Goal: Complete application form

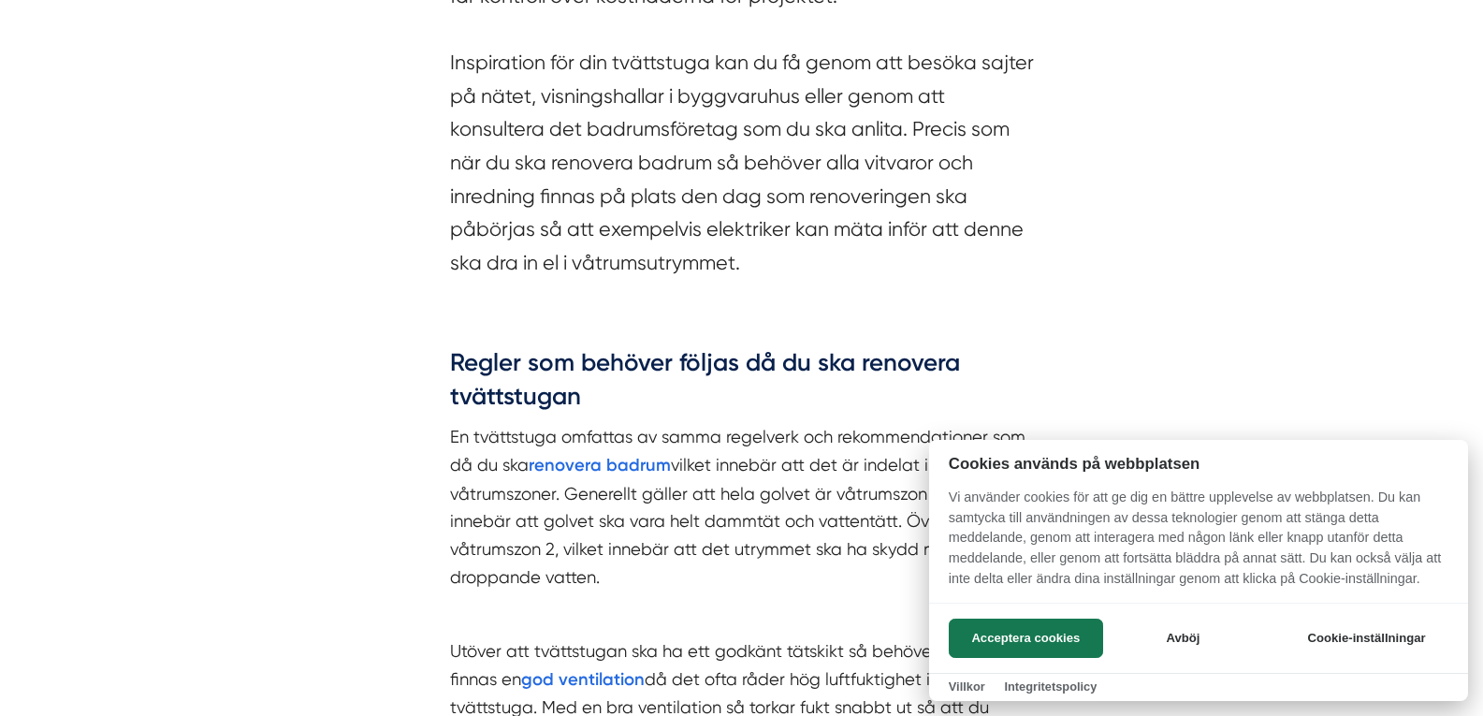
scroll to position [1763, 0]
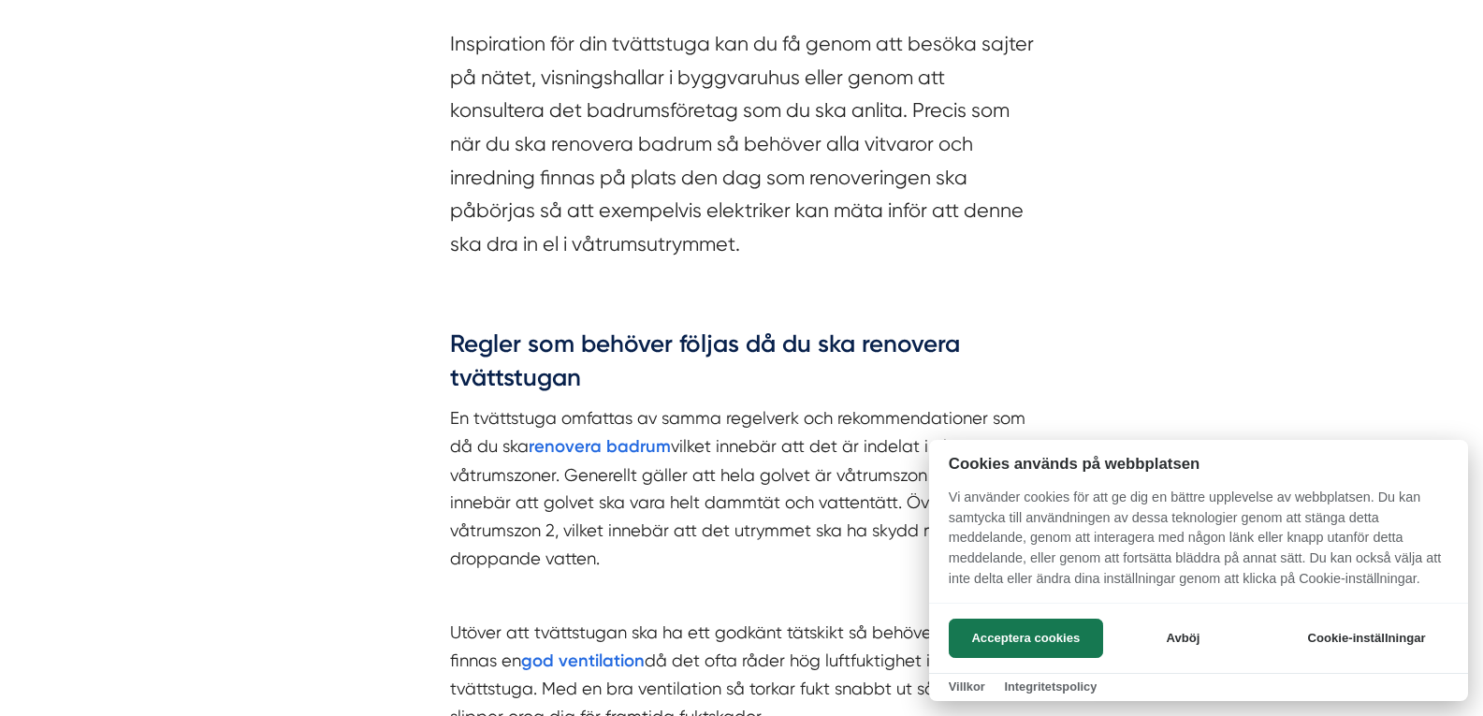
click at [287, 293] on div at bounding box center [741, 358] width 1483 height 716
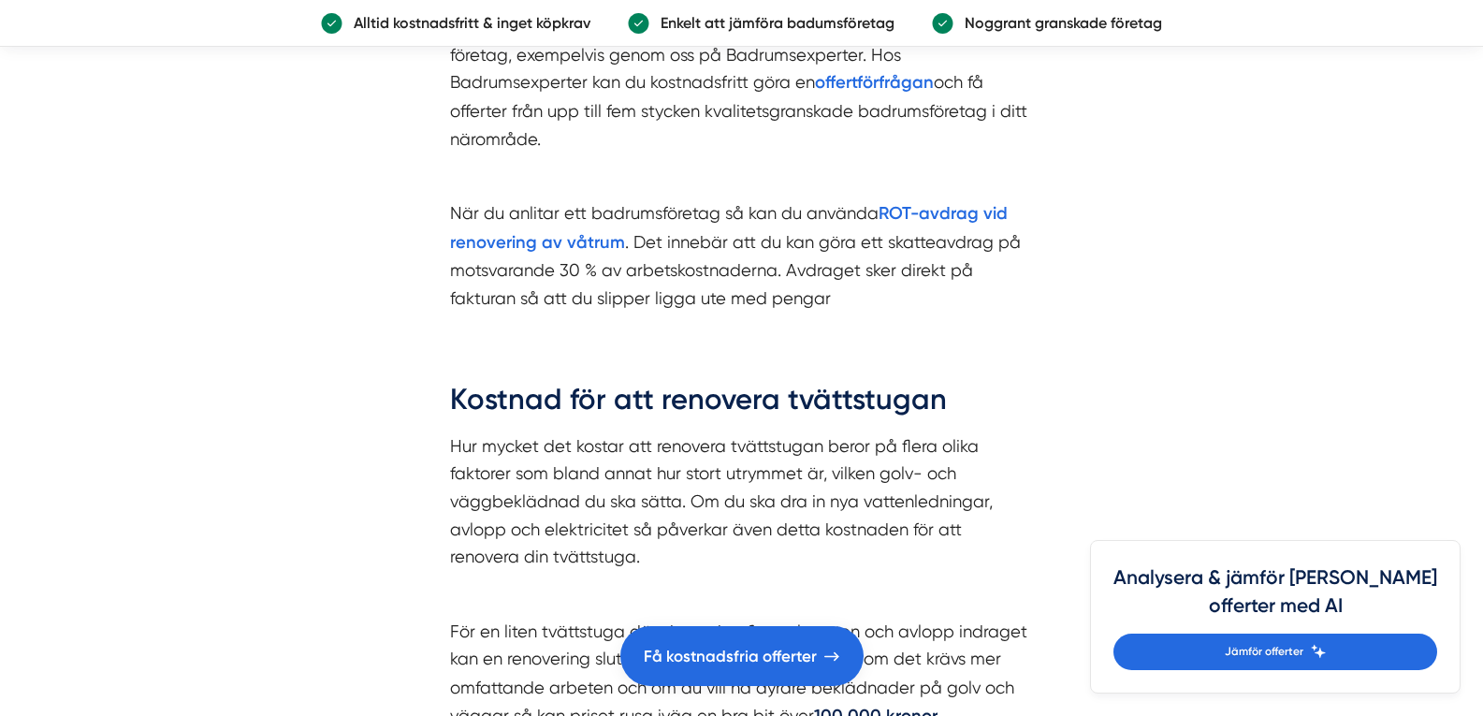
scroll to position [4850, 0]
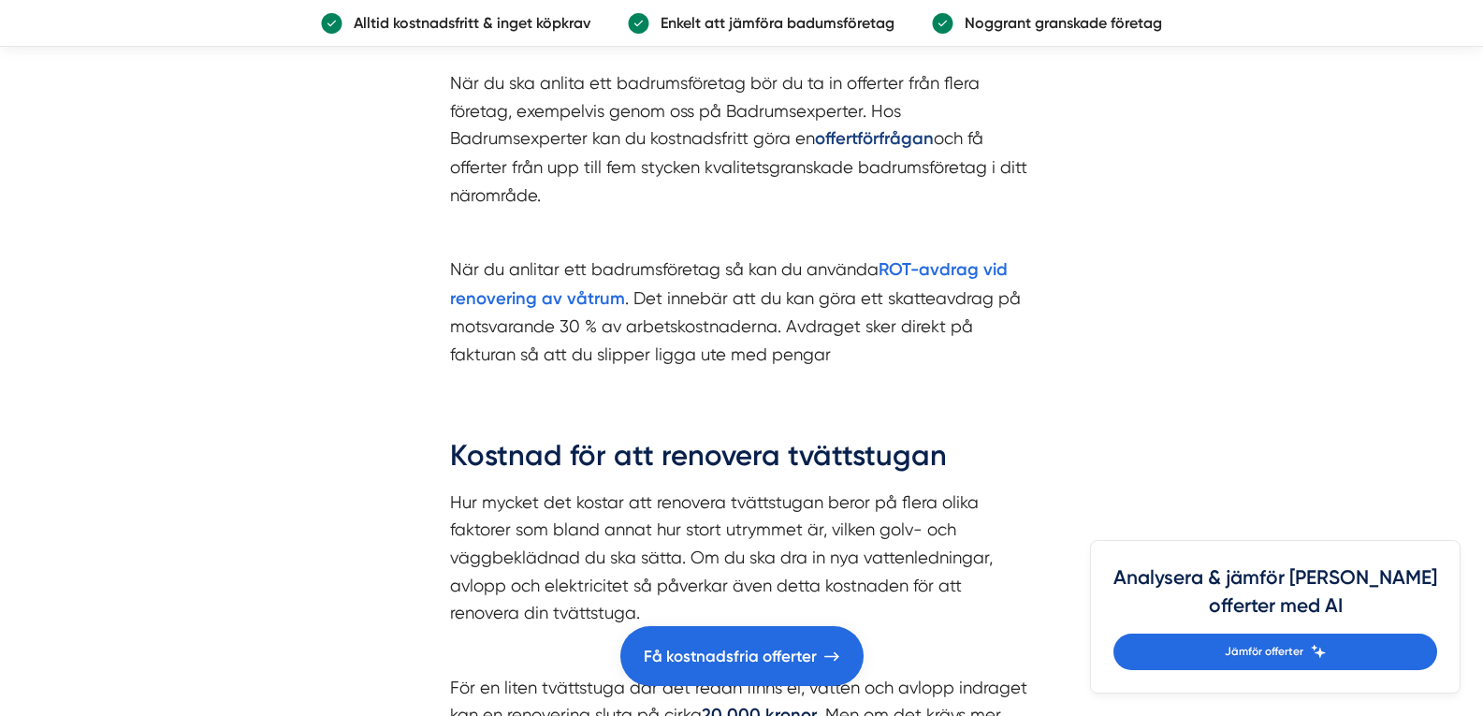
click at [879, 138] on strong "offertförfrågan" at bounding box center [874, 138] width 119 height 21
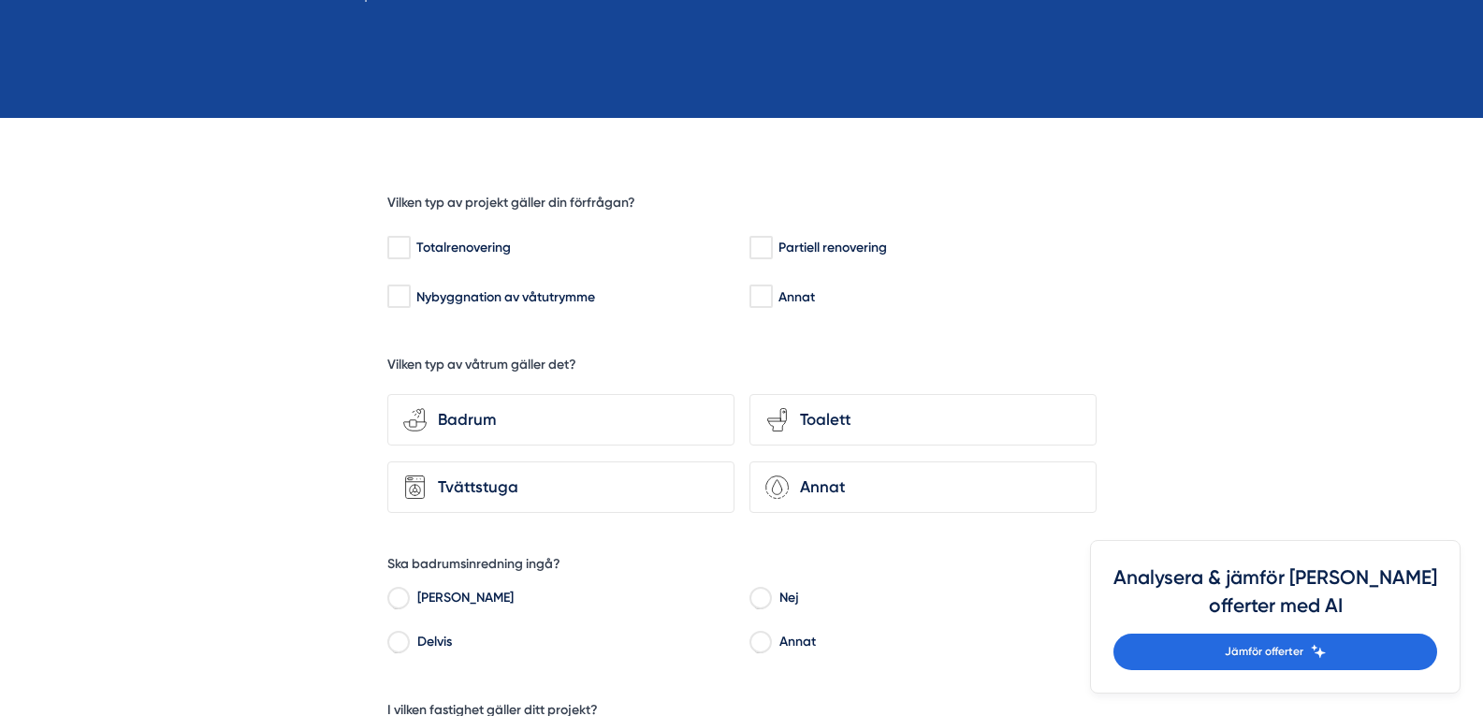
scroll to position [405, 0]
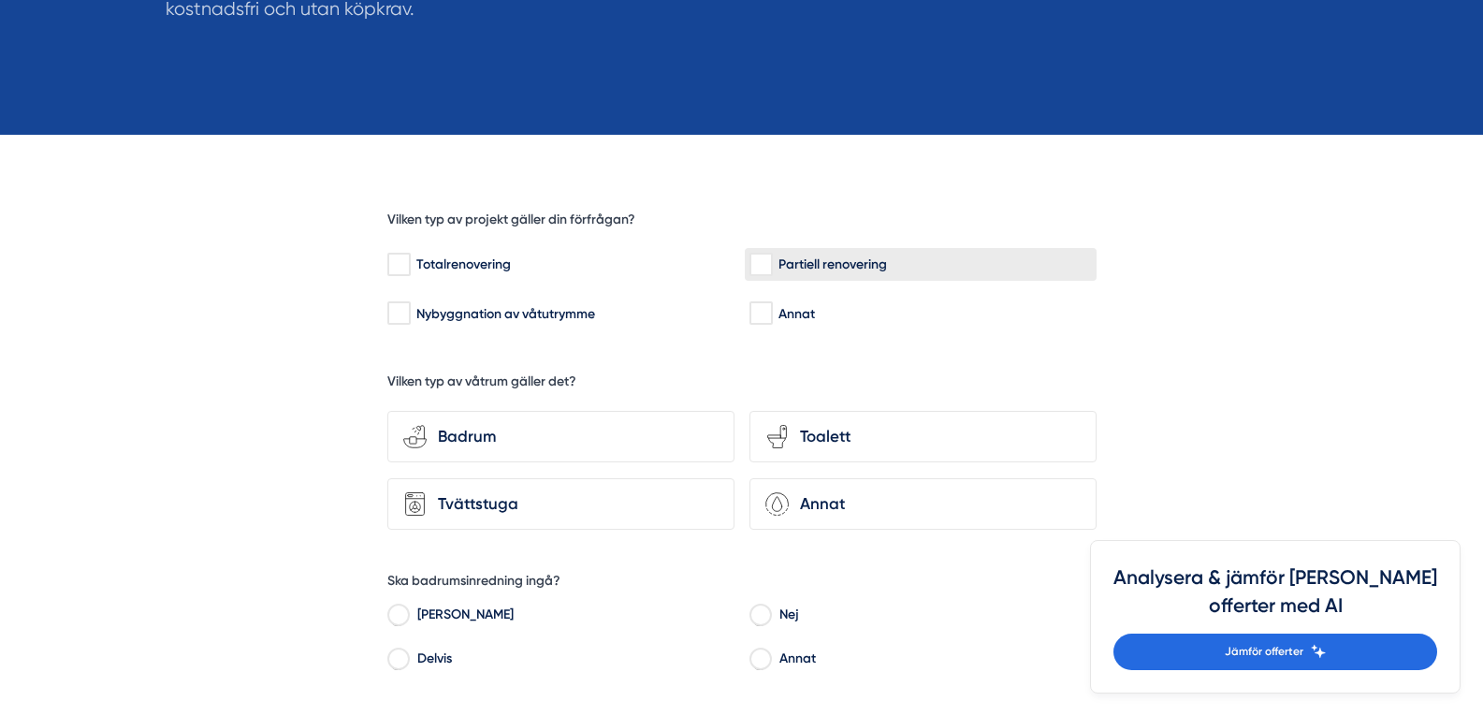
click at [791, 267] on div "Partiell renovering" at bounding box center [920, 264] width 342 height 19
click at [771, 267] on input "Partiell renovering" at bounding box center [760, 264] width 22 height 19
checkbox input "true"
click at [570, 515] on div "Tvättstuga" at bounding box center [573, 503] width 292 height 25
click at [0, 0] on input "Tvättstuga" at bounding box center [0, 0] width 0 height 0
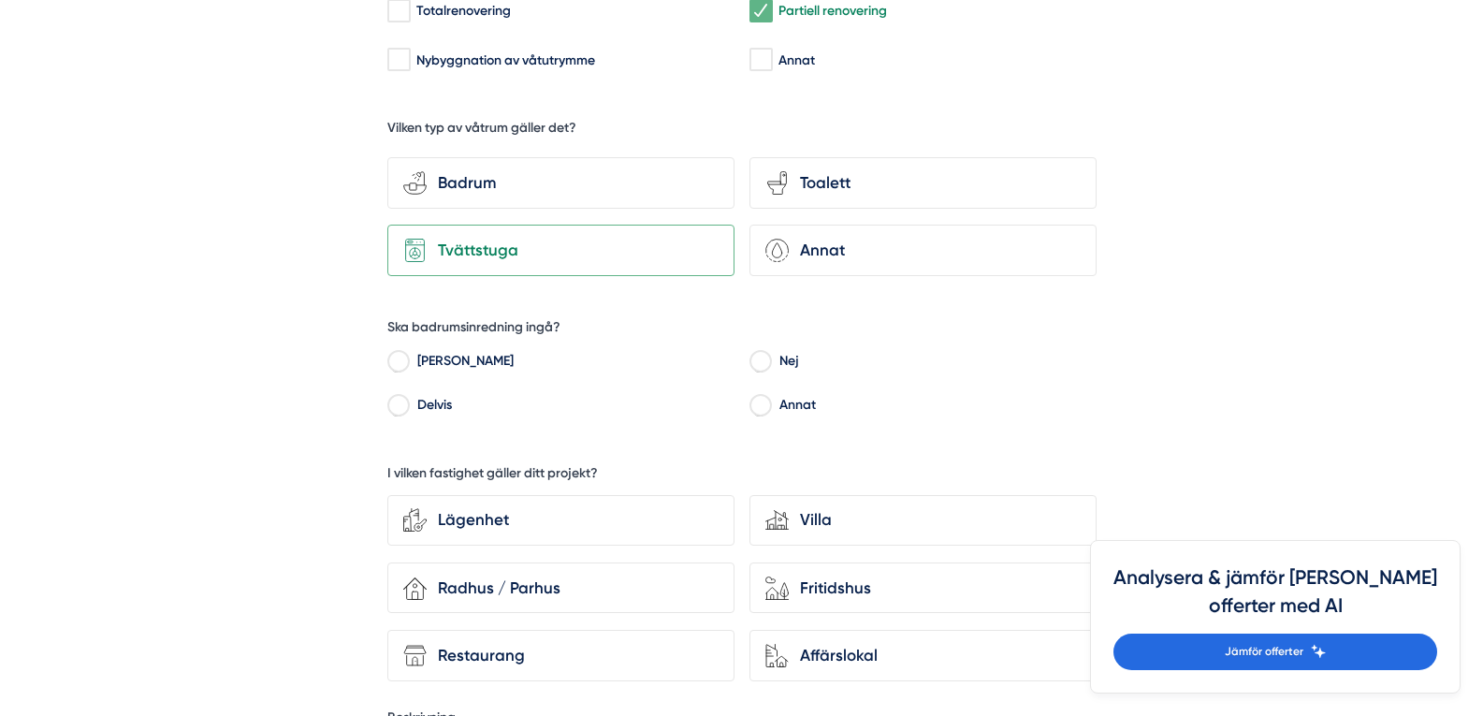
scroll to position [765, 0]
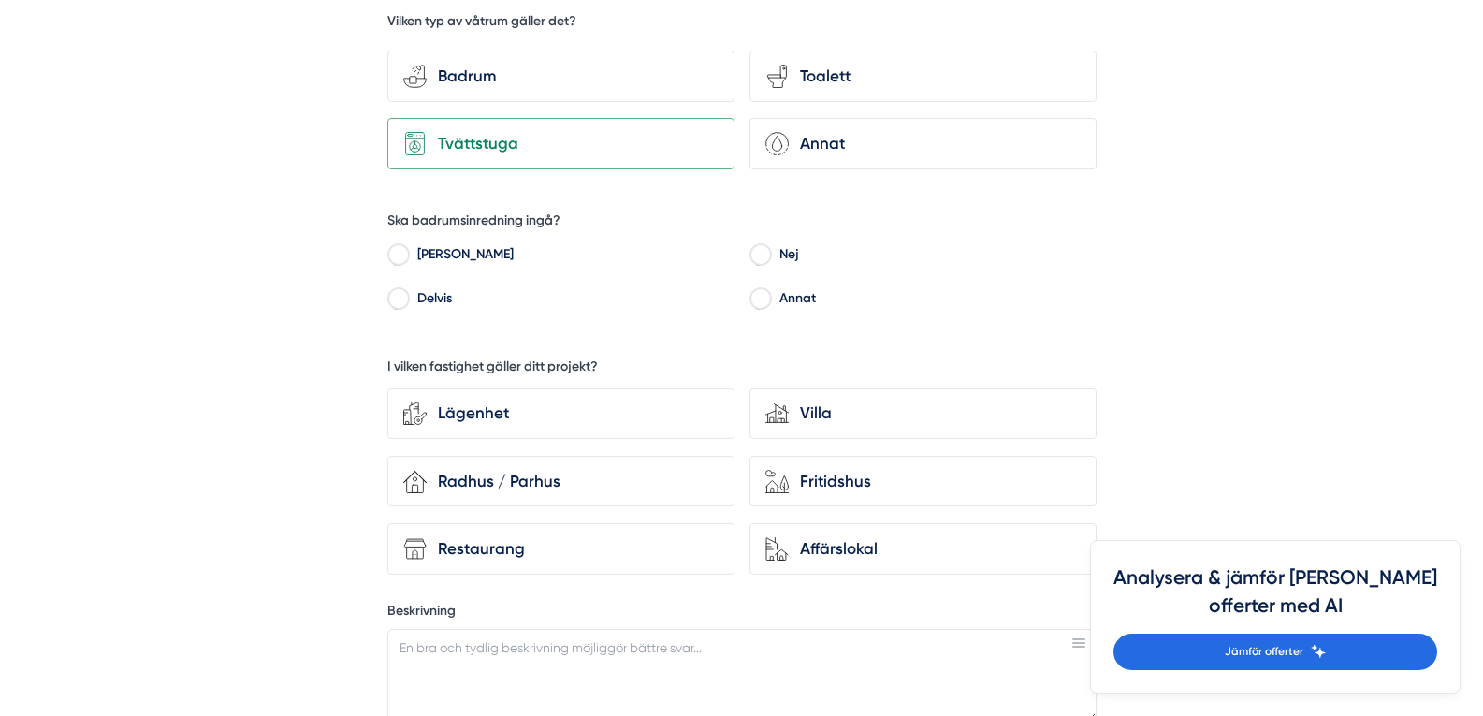
click at [422, 252] on label "[PERSON_NAME]" at bounding box center [571, 256] width 326 height 28
click at [409, 252] on input "[PERSON_NAME]" at bounding box center [398, 257] width 22 height 17
radio input "true"
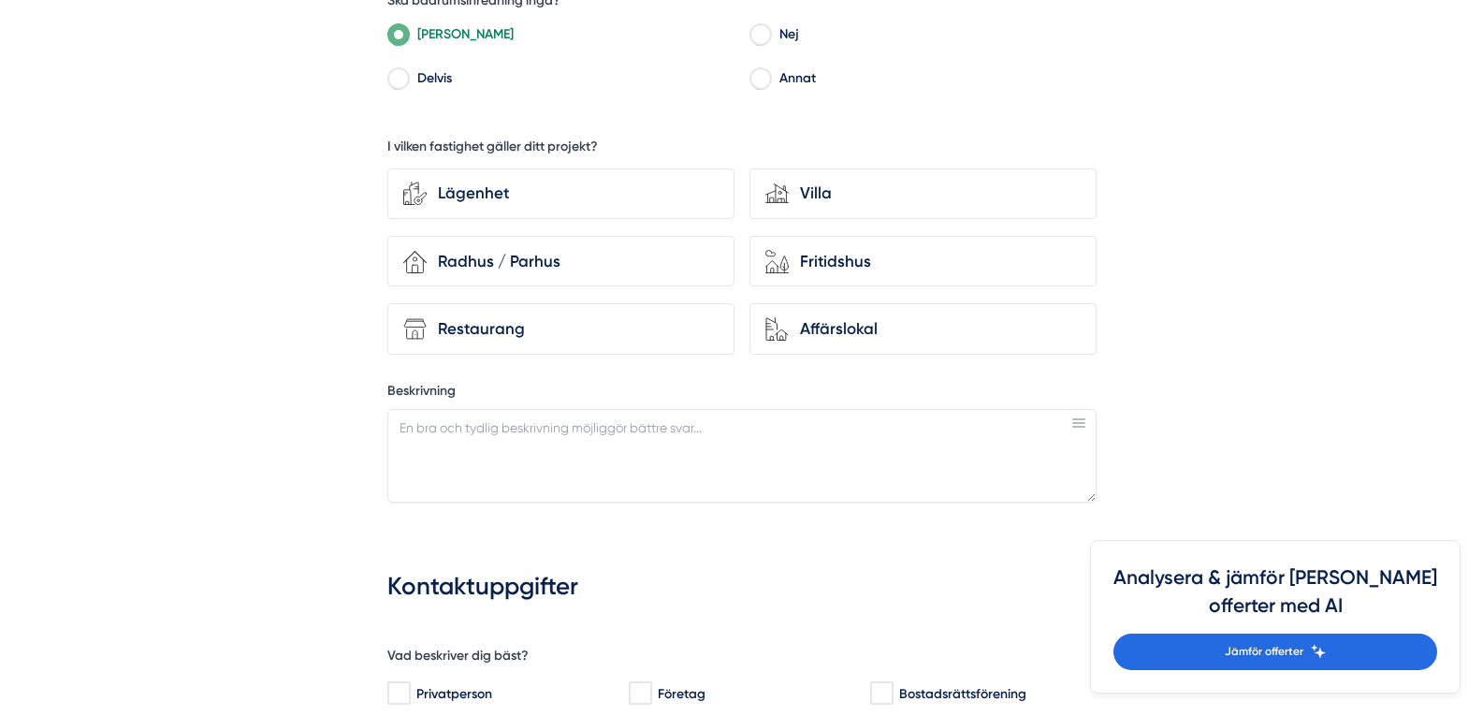
scroll to position [968, 0]
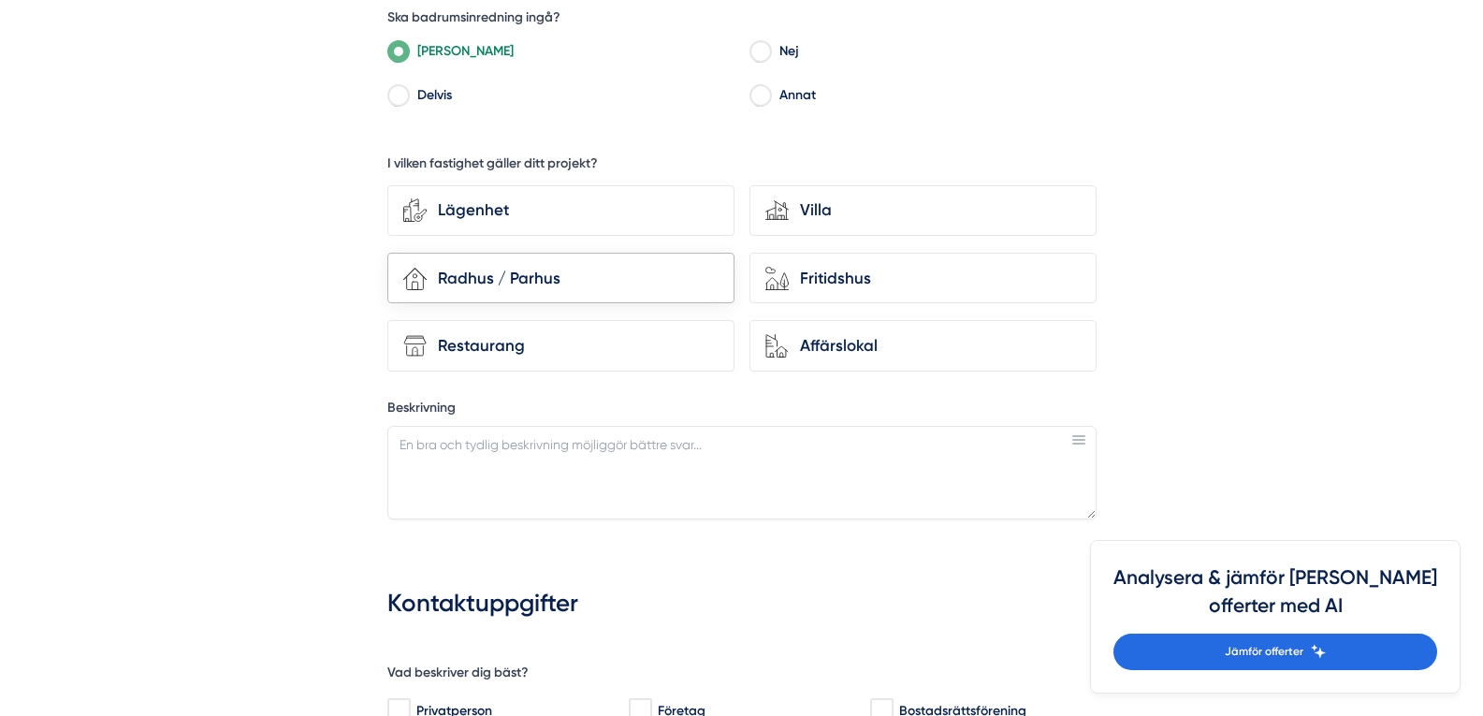
click at [626, 275] on div "Radhus / Parhus" at bounding box center [573, 278] width 292 height 25
click at [0, 0] on input "house-3 Radhus / Parhus" at bounding box center [0, 0] width 0 height 0
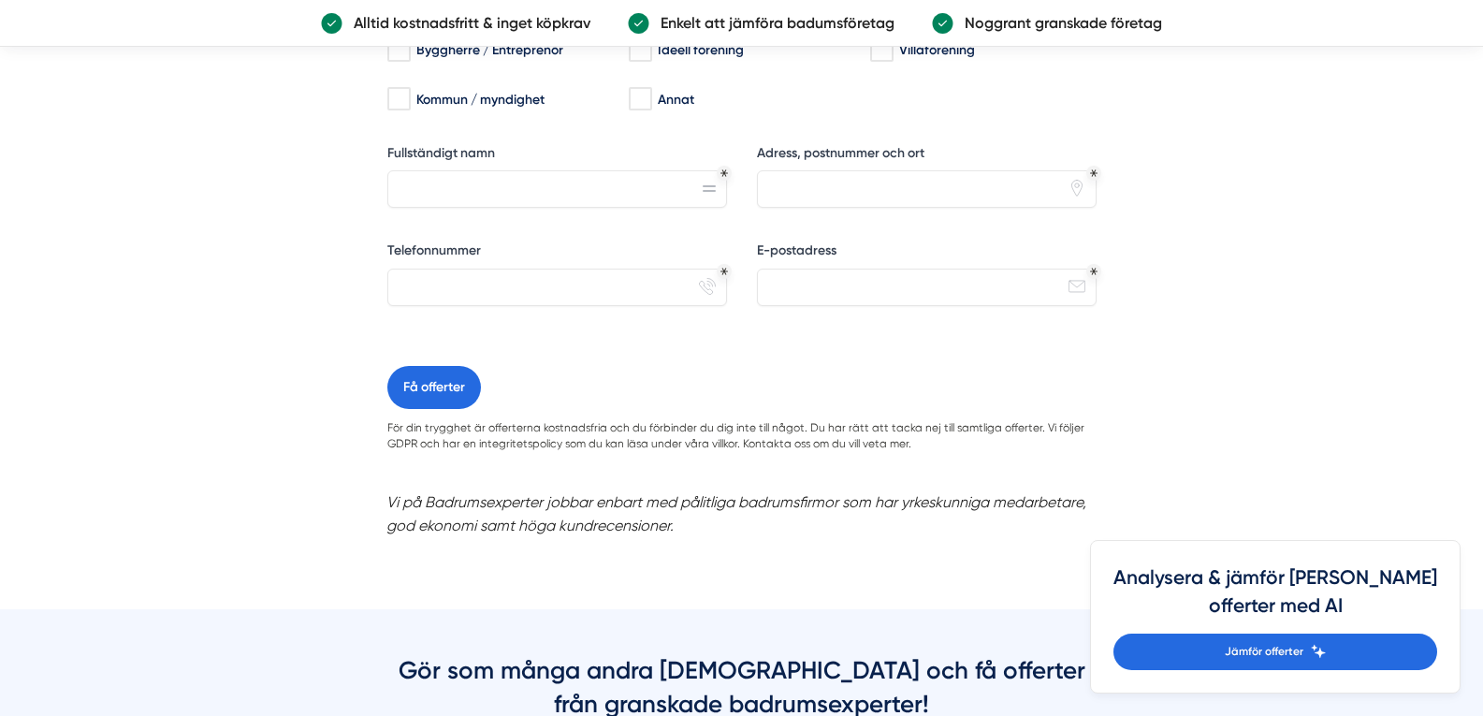
scroll to position [1846, 0]
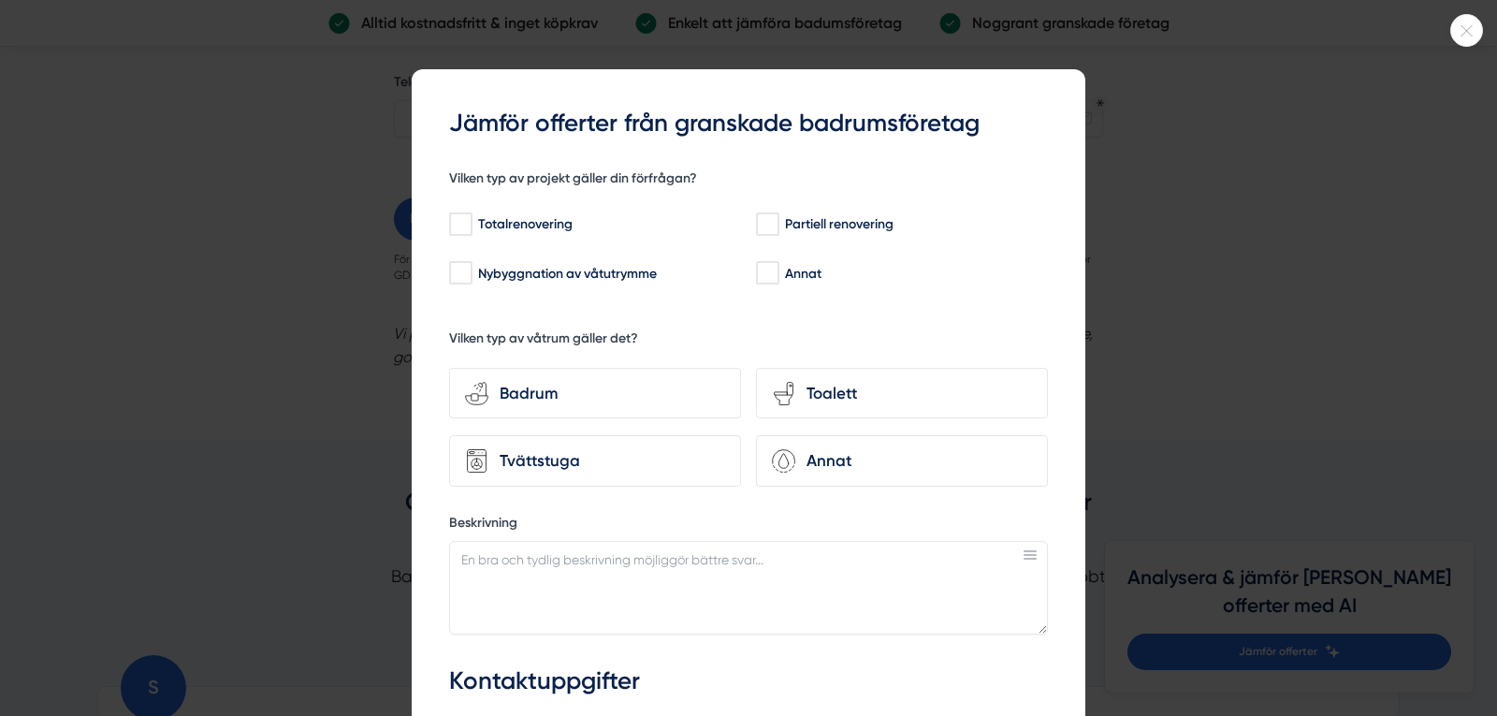
drag, startPoint x: 1496, startPoint y: 217, endPoint x: 1496, endPoint y: 368, distance: 150.6
click at [1482, 368] on html "NYHET Jämför offerter med AI Om oss Kontakta oss Anslut företag Inspiration [GE…" at bounding box center [748, 206] width 1497 height 4104
click at [1470, 30] on icon at bounding box center [1466, 30] width 31 height 11
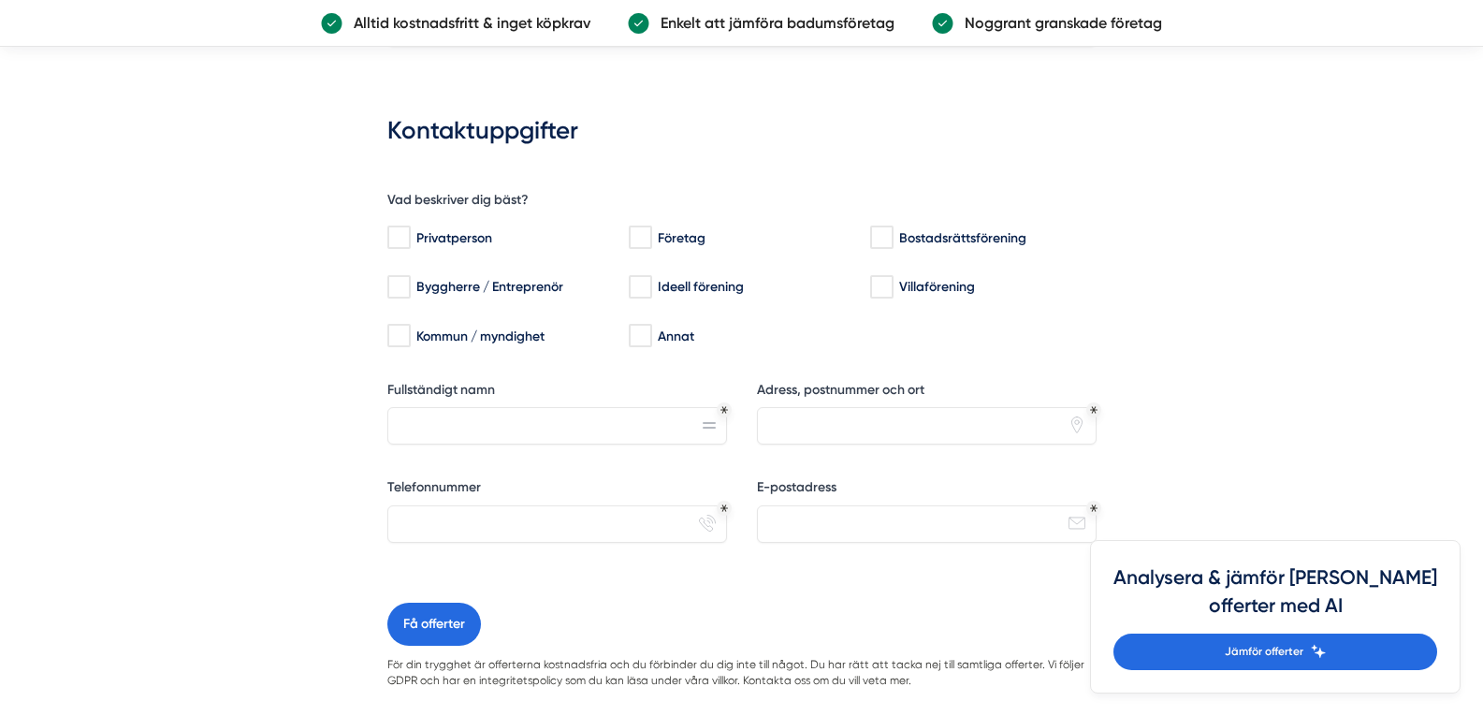
scroll to position [1418, 0]
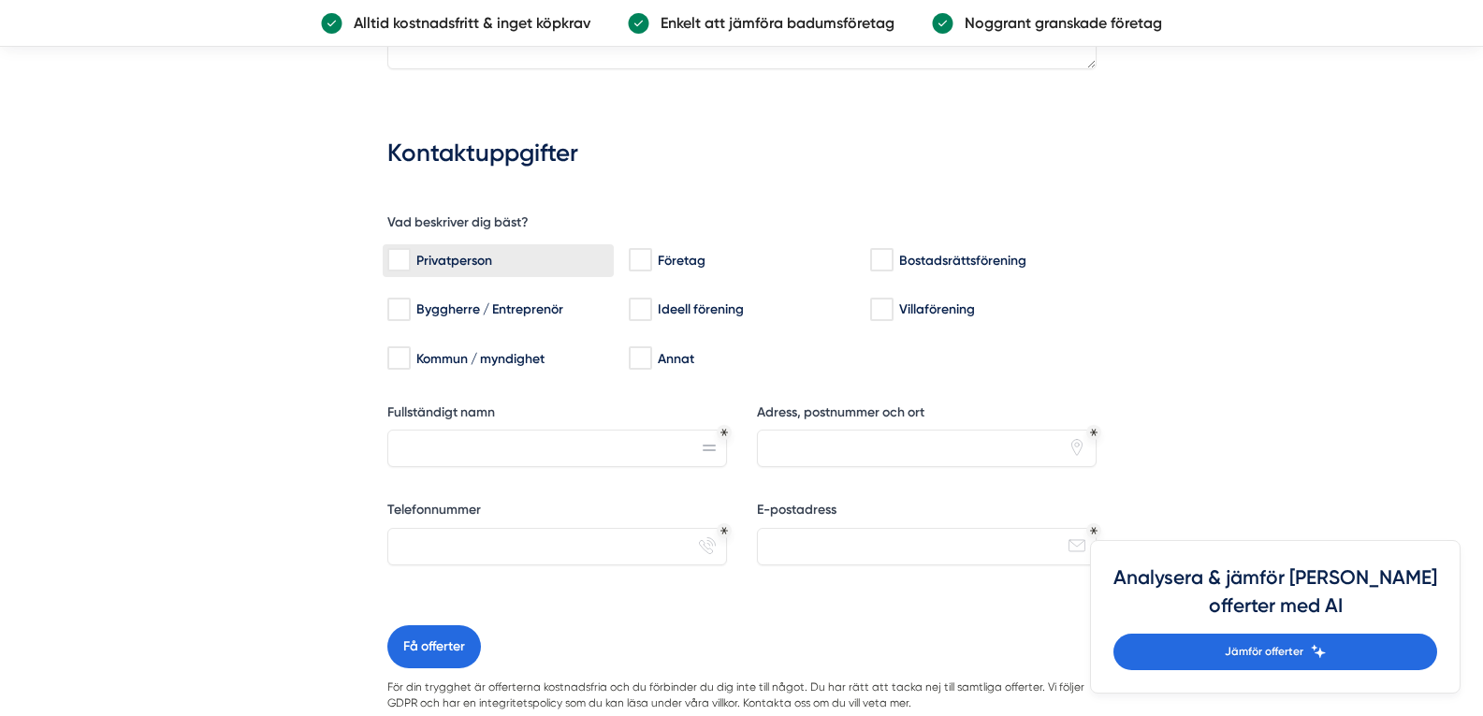
click at [449, 255] on div "Privatperson" at bounding box center [498, 260] width 222 height 19
click at [409, 255] on input "Privatperson" at bounding box center [398, 260] width 22 height 19
checkbox input "true"
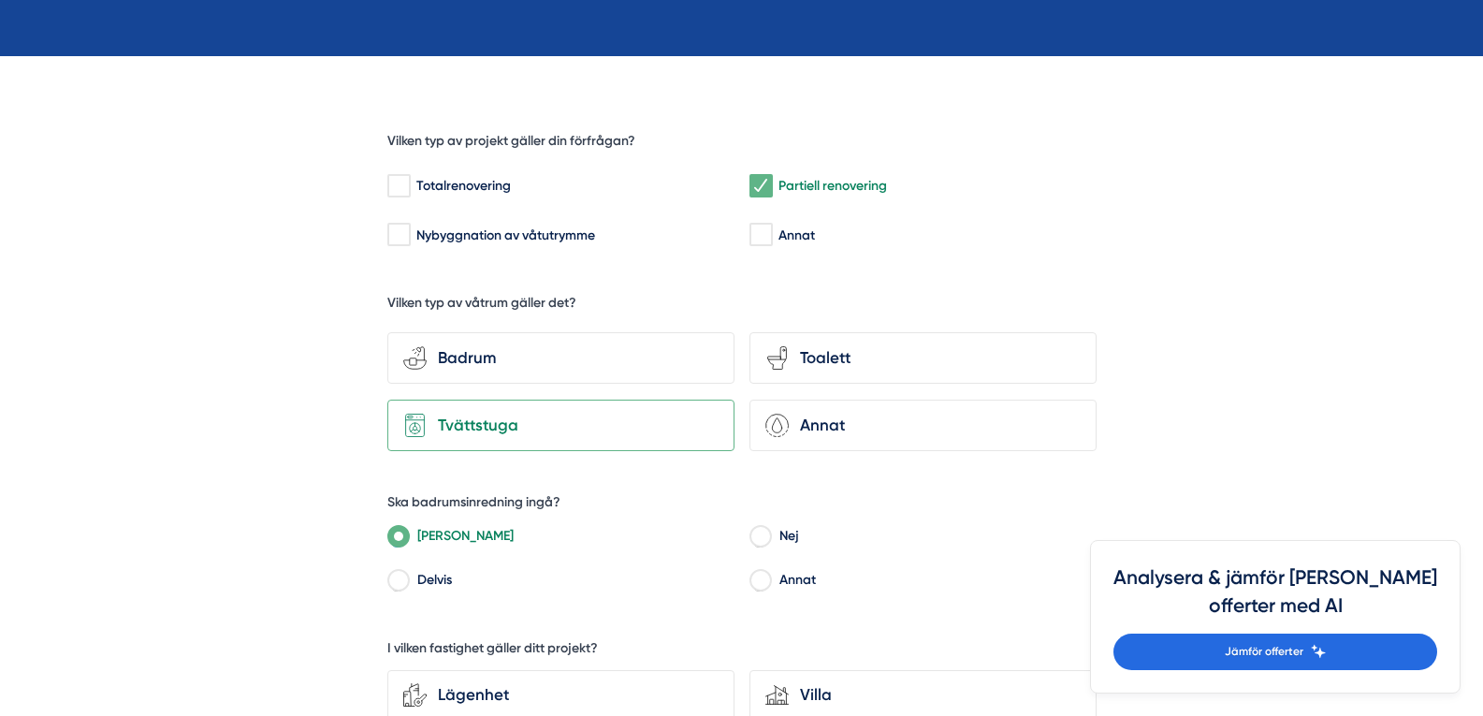
scroll to position [287, 0]
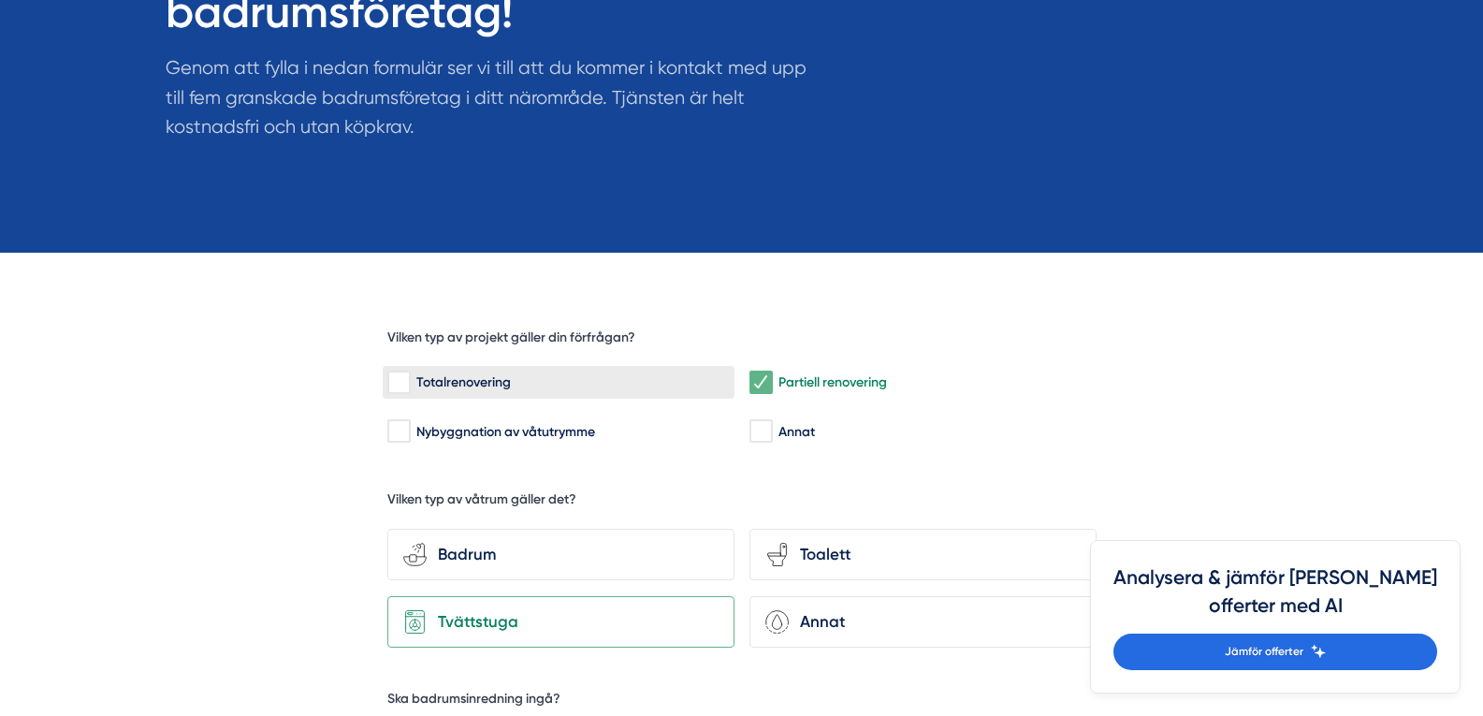
click at [399, 379] on input "Totalrenovering" at bounding box center [398, 382] width 22 height 19
click at [541, 382] on div "Totalrenovering" at bounding box center [558, 382] width 342 height 19
click at [409, 382] on input "Totalrenovering" at bounding box center [398, 382] width 22 height 19
checkbox input "false"
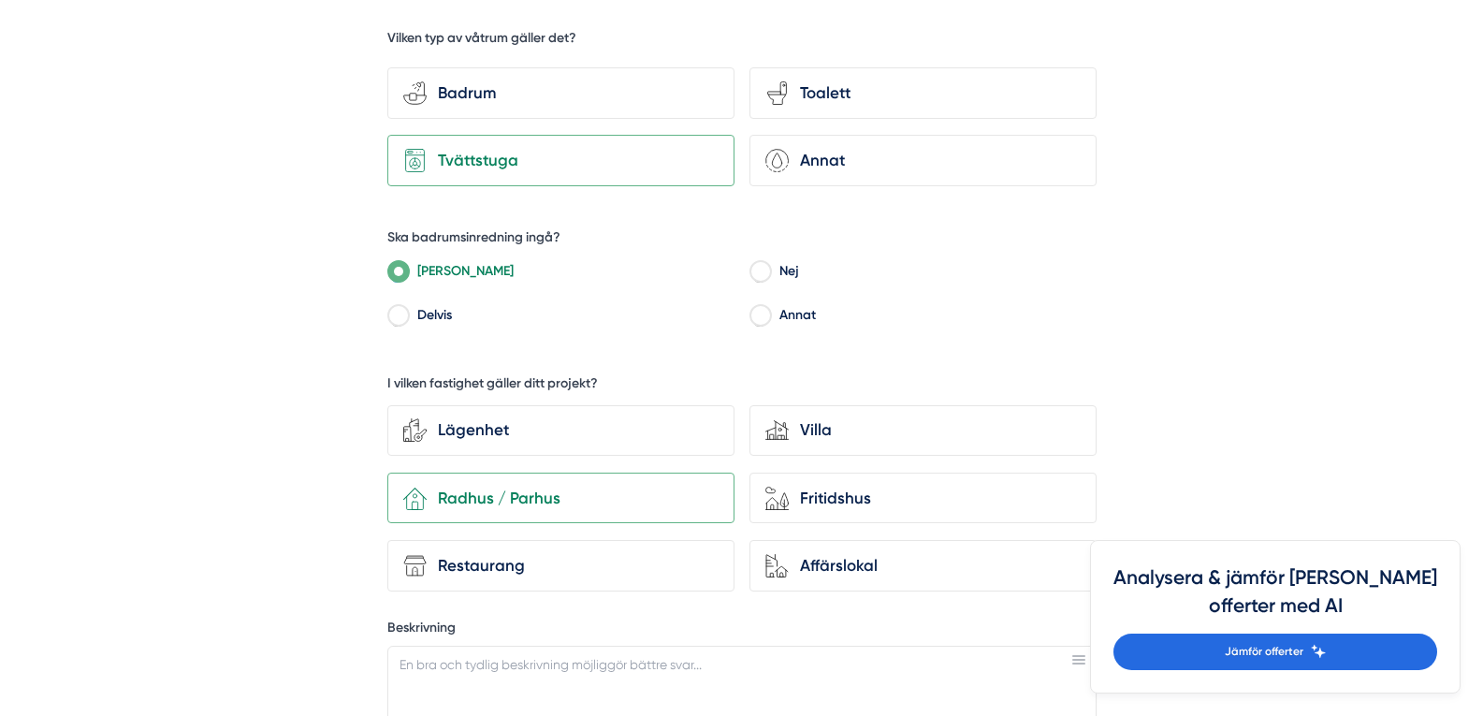
scroll to position [760, 0]
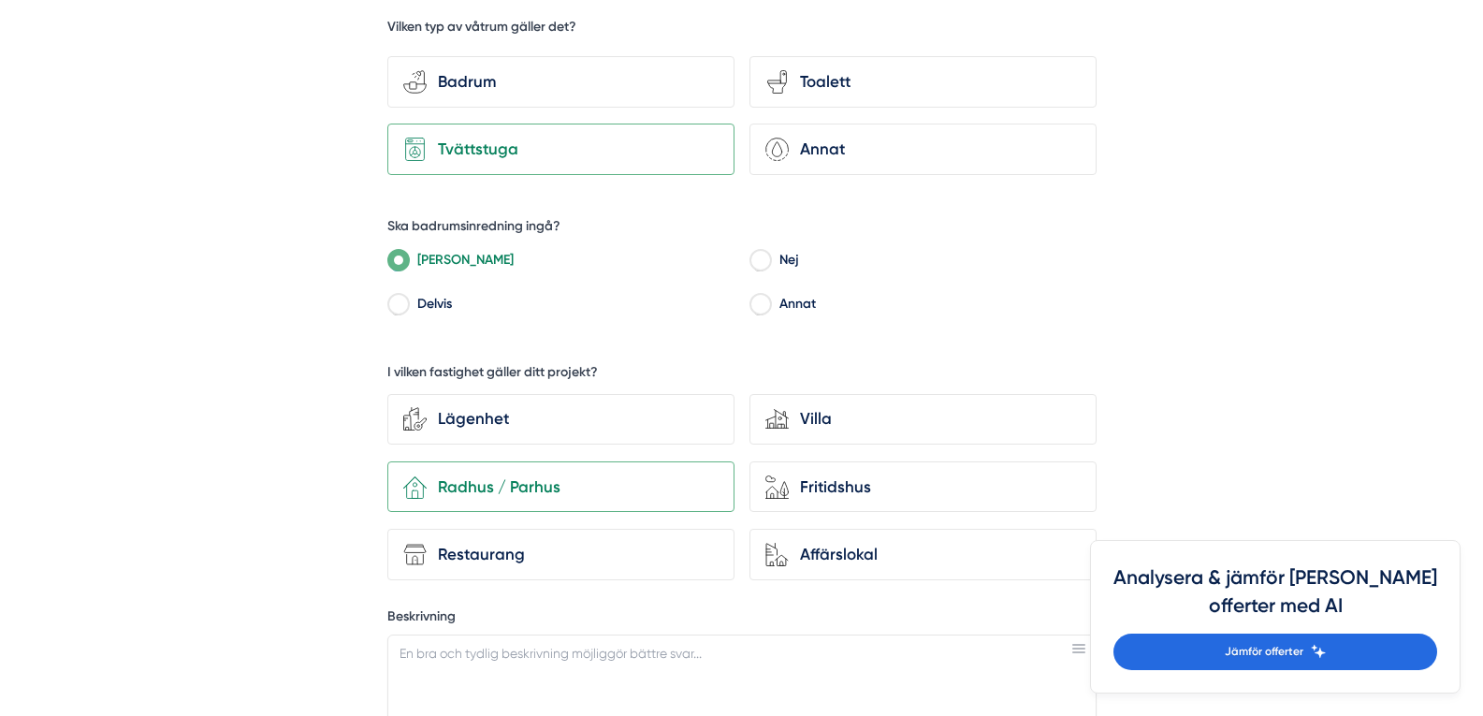
click at [827, 274] on label "Nej" at bounding box center [933, 262] width 326 height 28
click at [771, 271] on input "Nej" at bounding box center [760, 262] width 22 height 17
radio input "true"
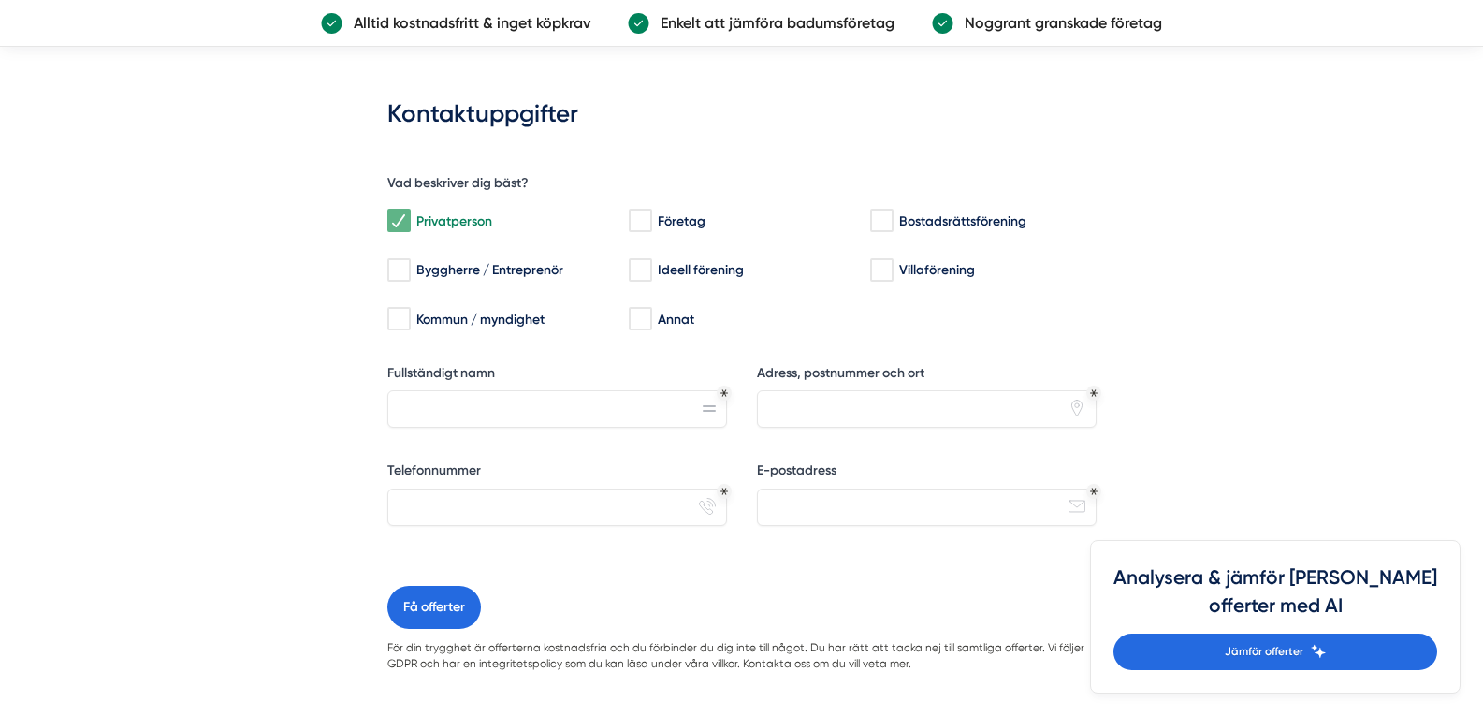
scroll to position [1441, 0]
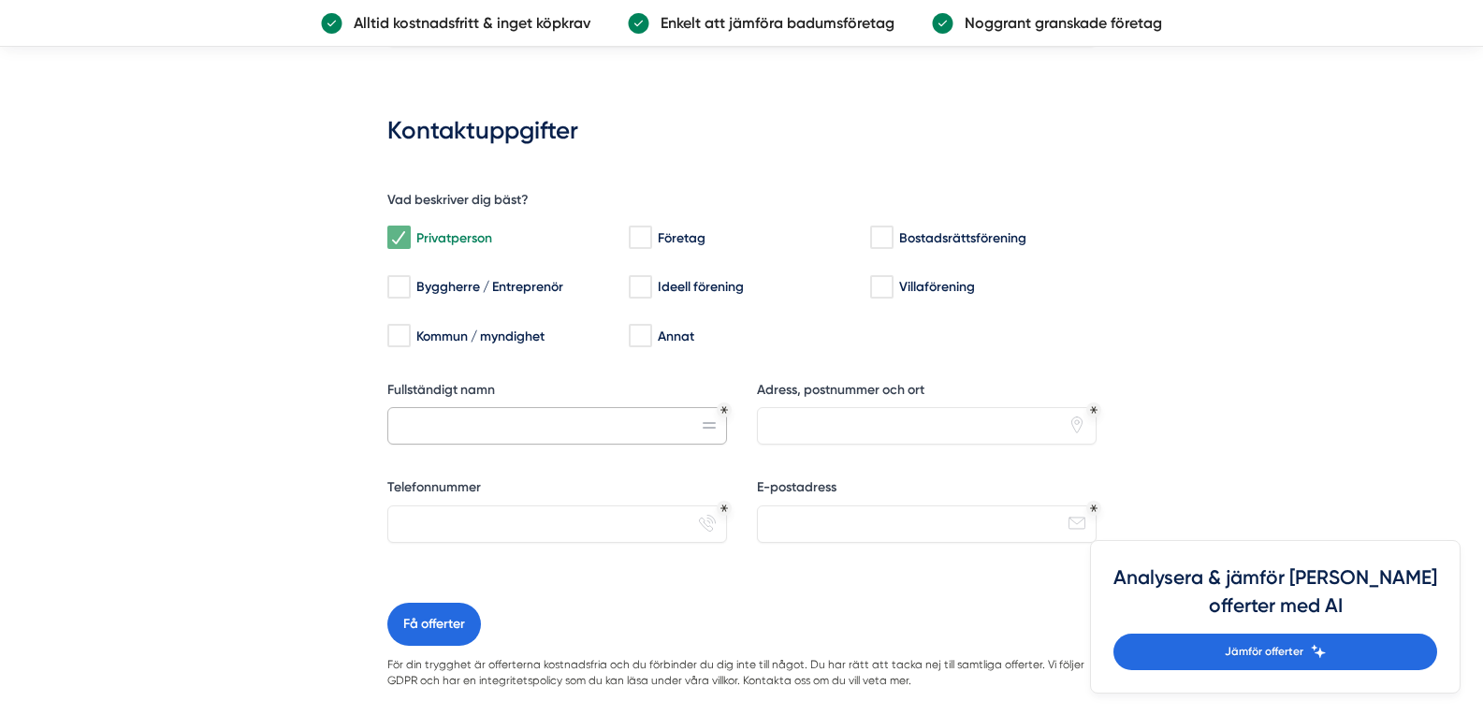
click at [493, 426] on input "Fullständigt namn" at bounding box center [557, 425] width 340 height 37
type input "[PERSON_NAME]"
click at [797, 439] on input "Adress, postnummer och ort" at bounding box center [927, 425] width 340 height 37
type input "Bärstigen 17 92142 Lycksele"
click at [852, 515] on input "E-postadress" at bounding box center [927, 523] width 340 height 37
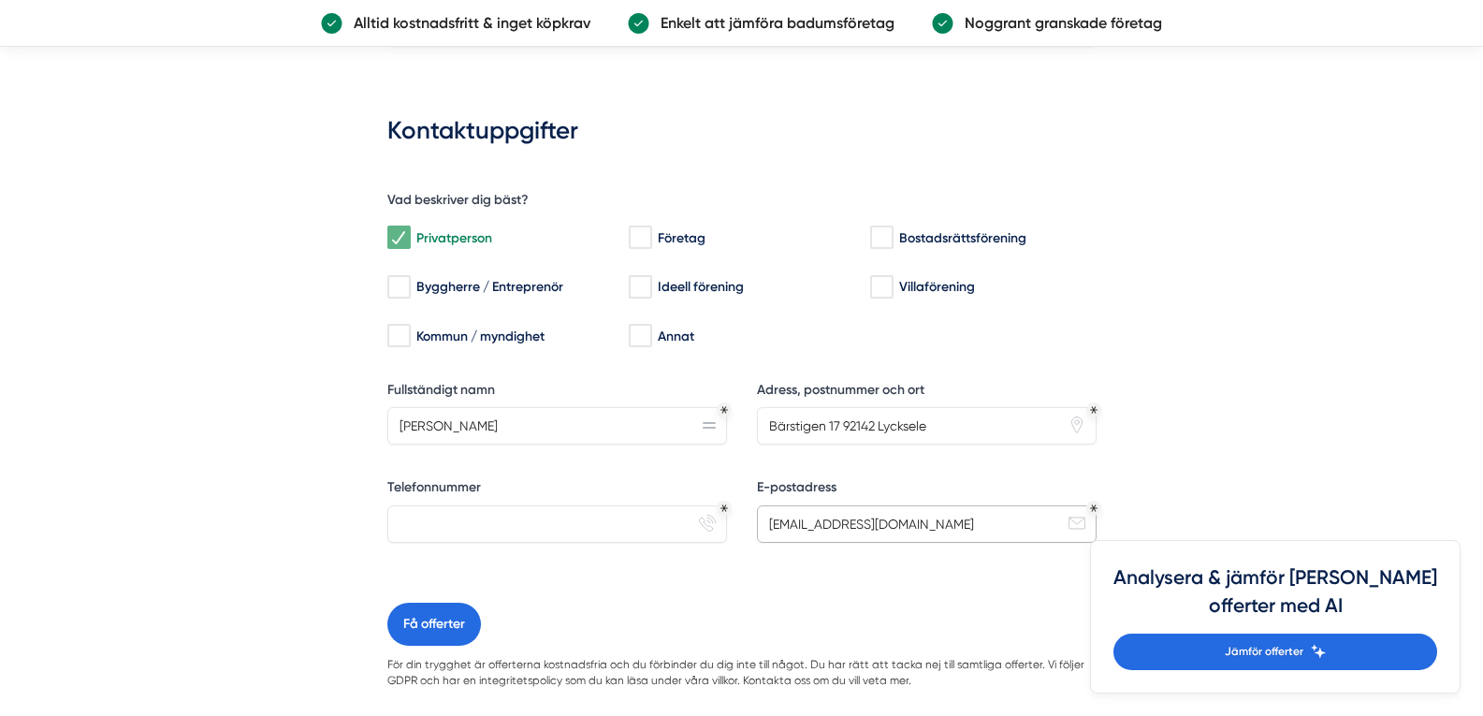
type input "[EMAIL_ADDRESS][DOMAIN_NAME]"
click at [444, 507] on input "Telefonnummer" at bounding box center [557, 523] width 340 height 37
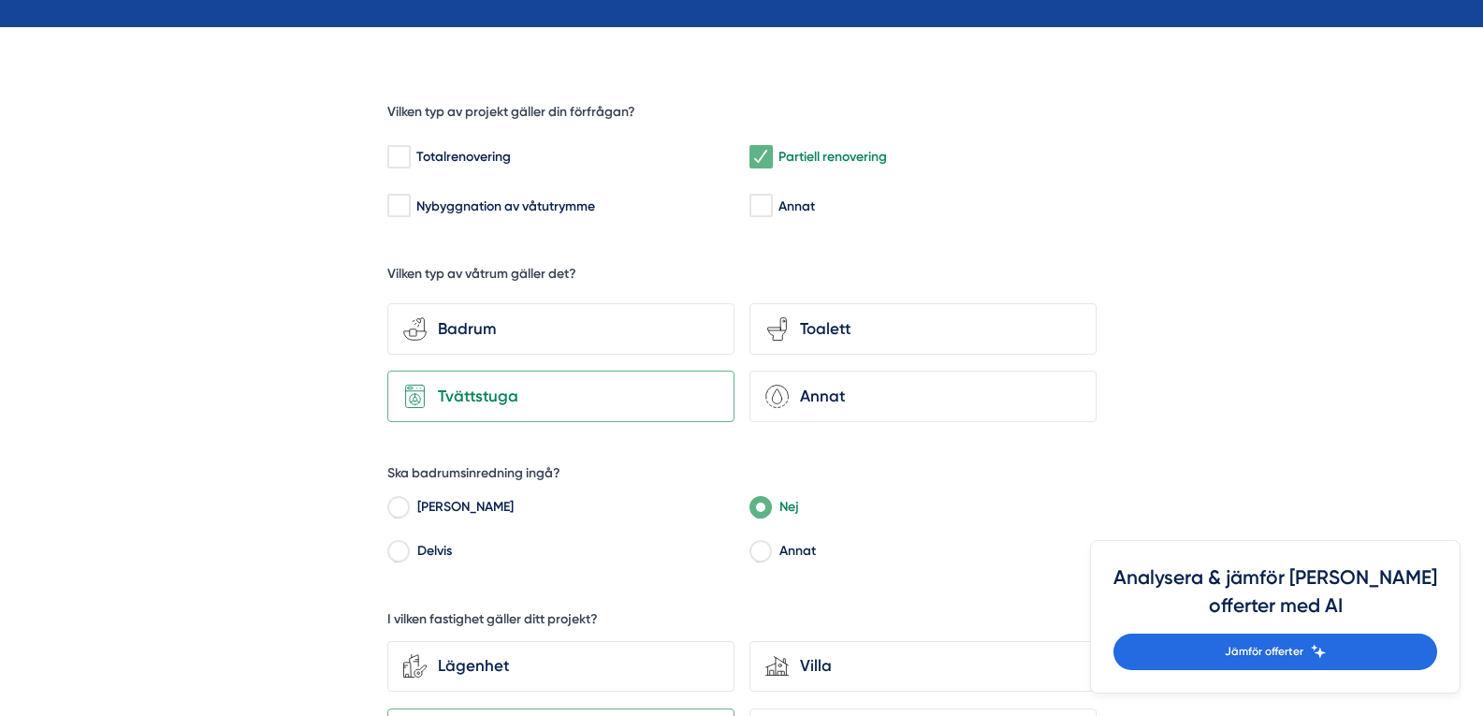
scroll to position [518, 0]
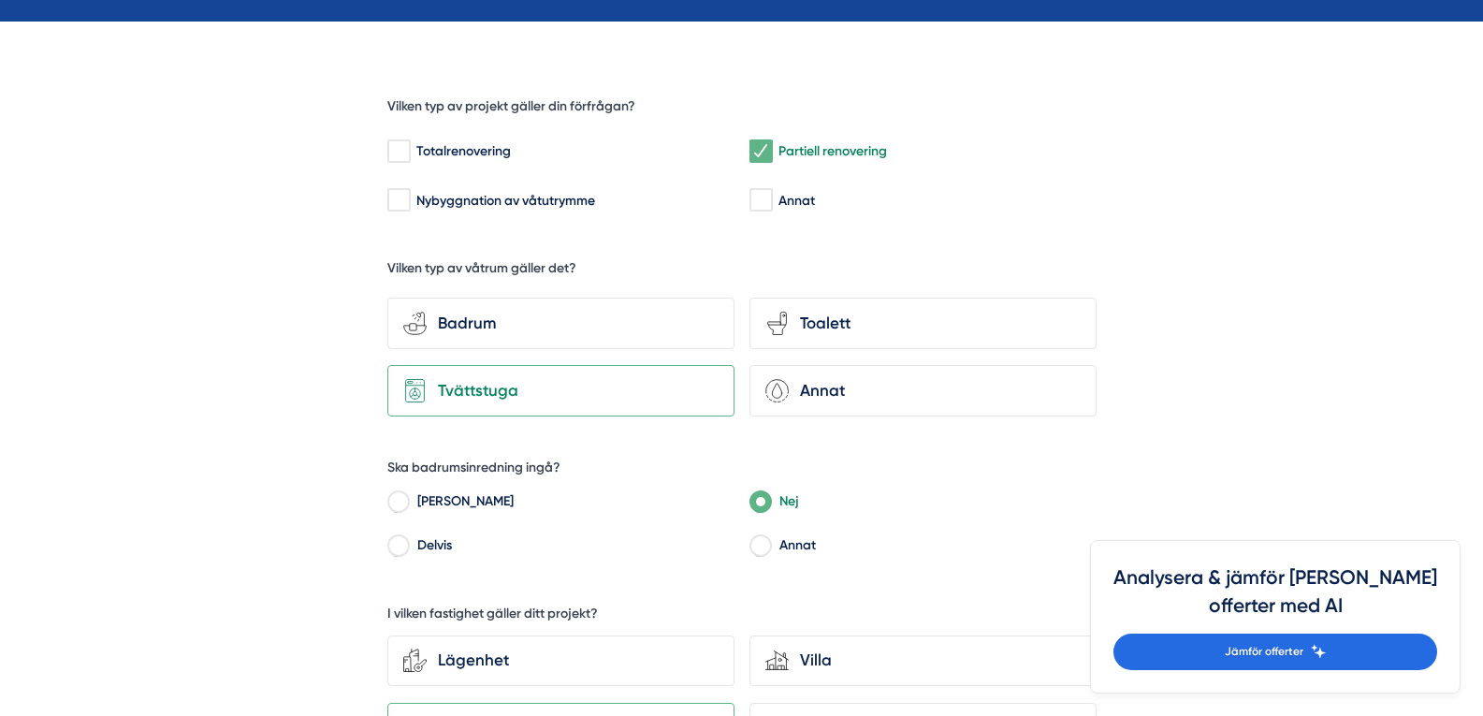
type input "0730430734"
click at [409, 549] on input "Delvis" at bounding box center [398, 548] width 22 height 17
radio input "true"
drag, startPoint x: 1477, startPoint y: 207, endPoint x: 1475, endPoint y: 238, distance: 30.9
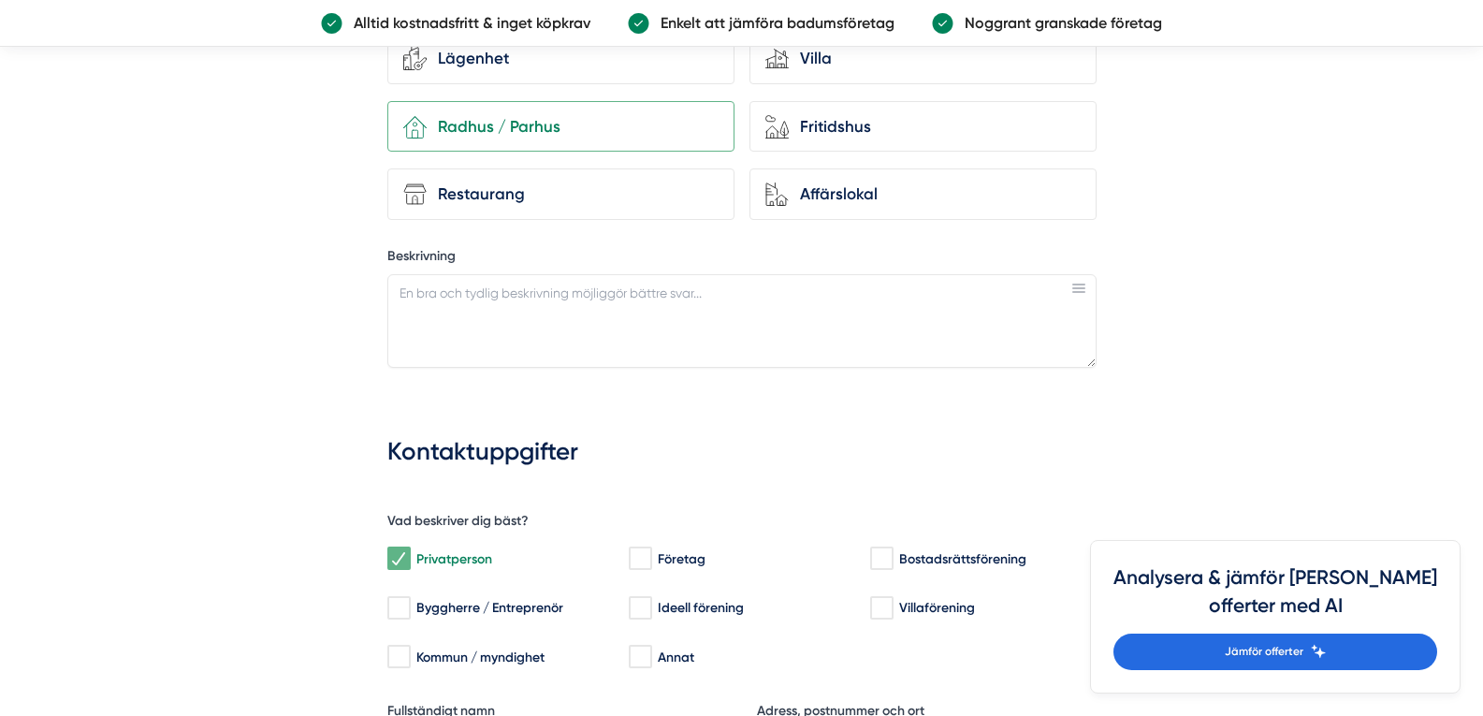
scroll to position [1137, 0]
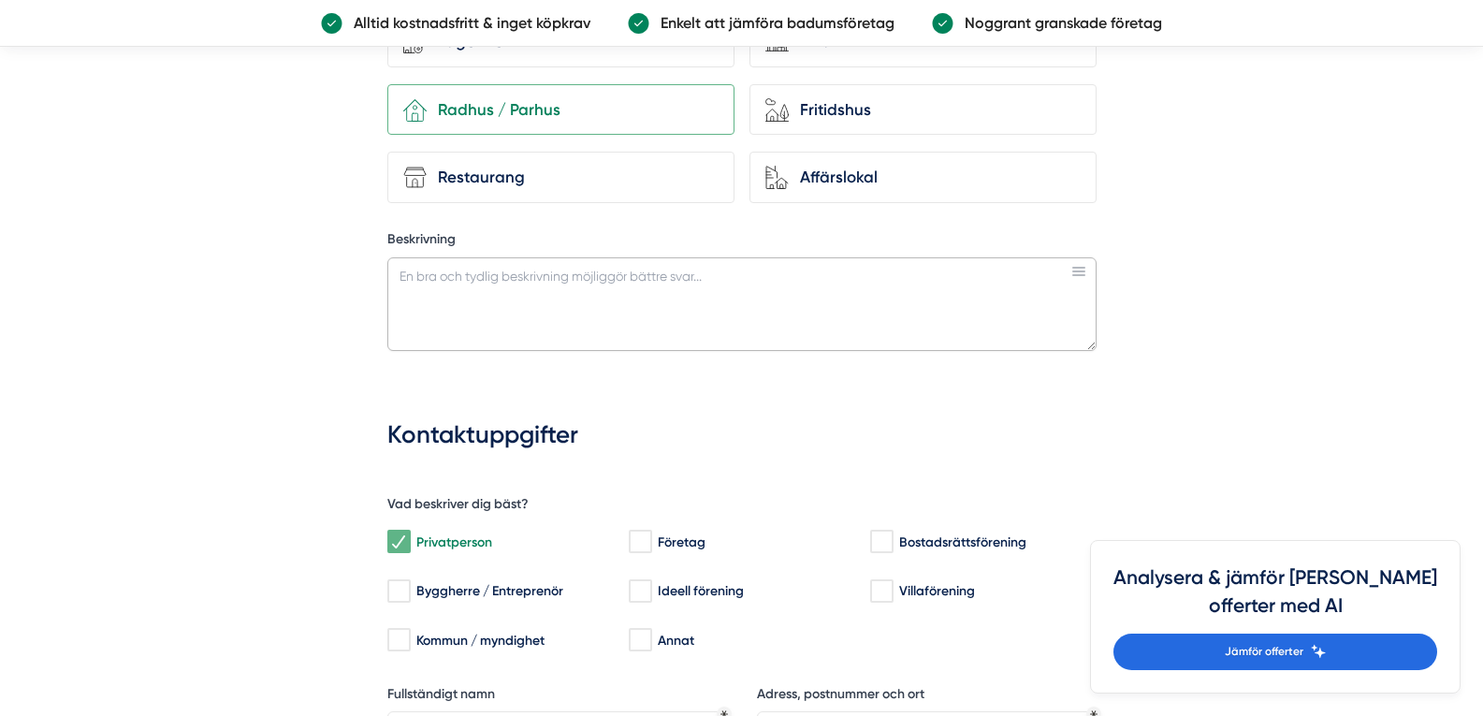
click at [604, 291] on textarea "Beskrivning" at bounding box center [741, 304] width 709 height 94
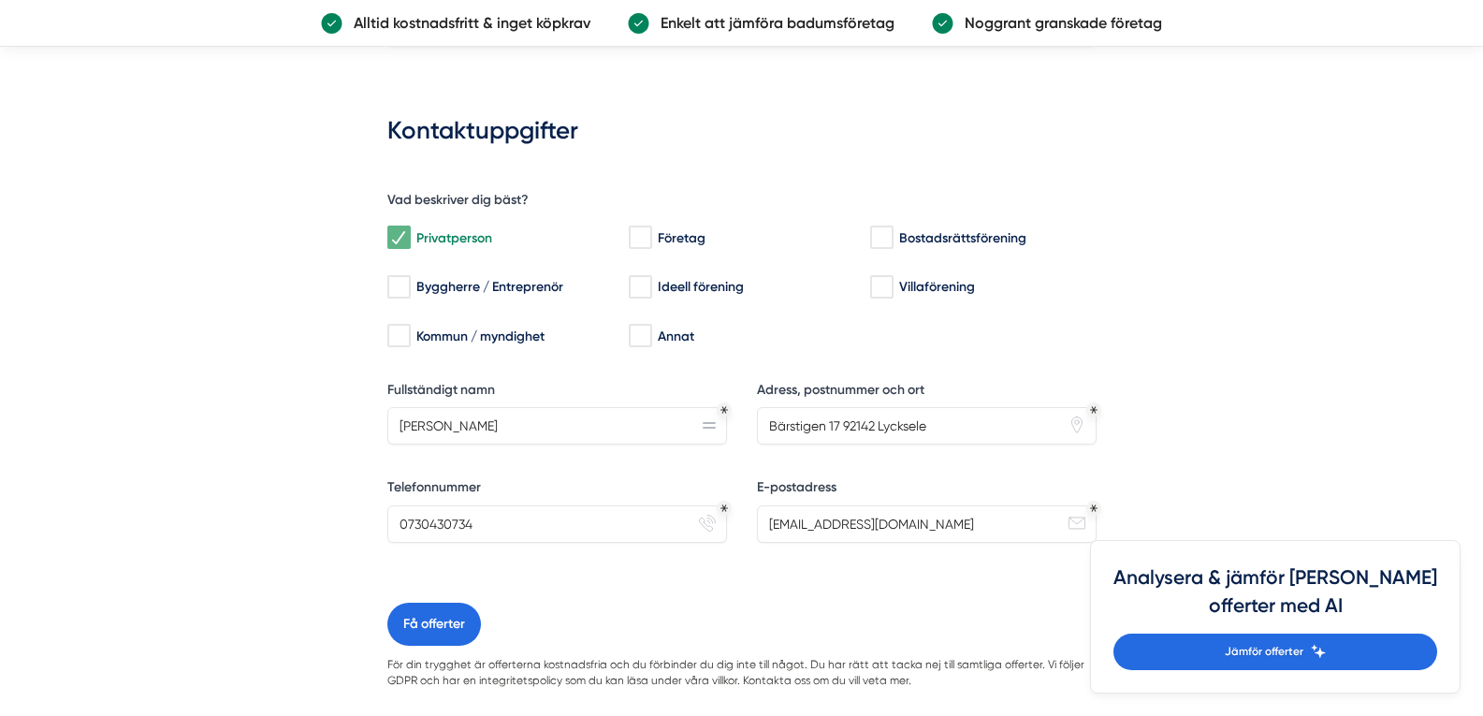
scroll to position [1446, 0]
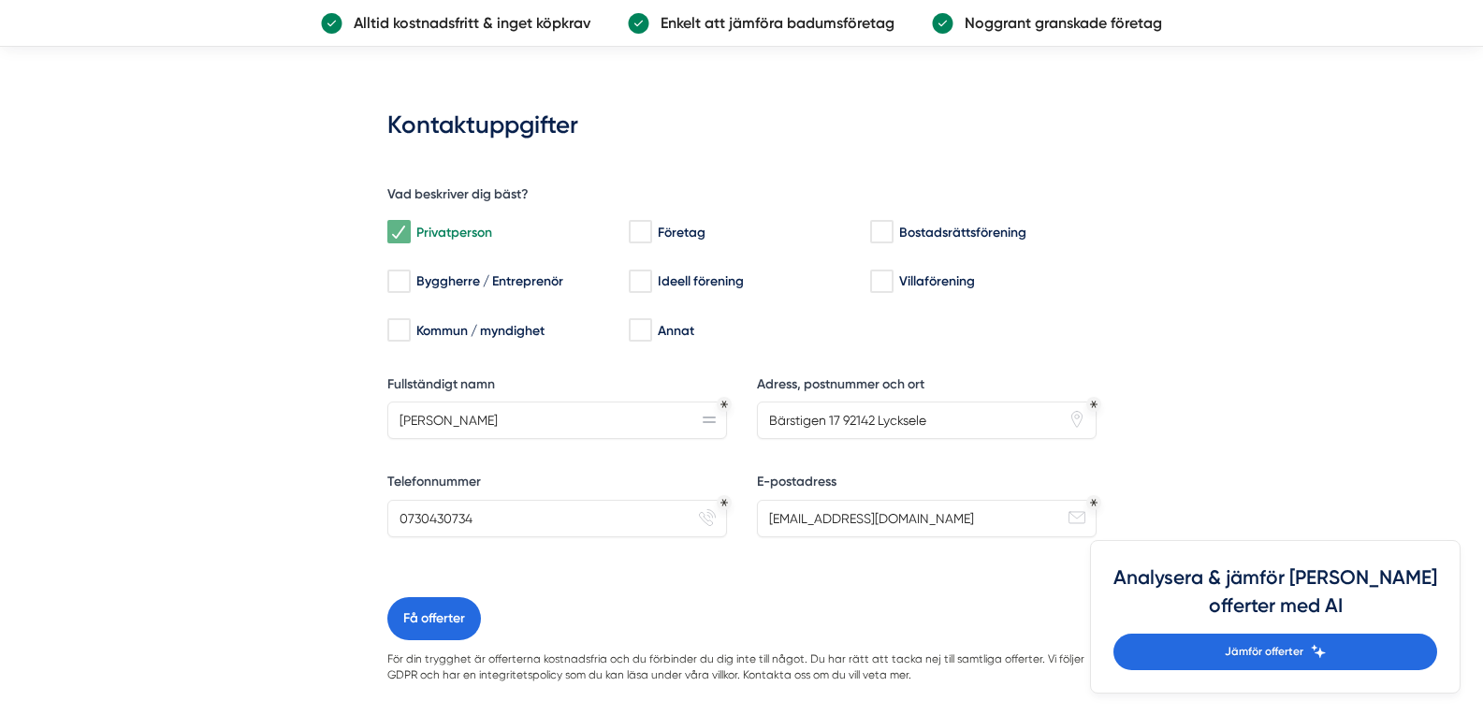
type textarea "Önskar byta våtrumsmatta i tvättstugan"
